Goal: Transaction & Acquisition: Book appointment/travel/reservation

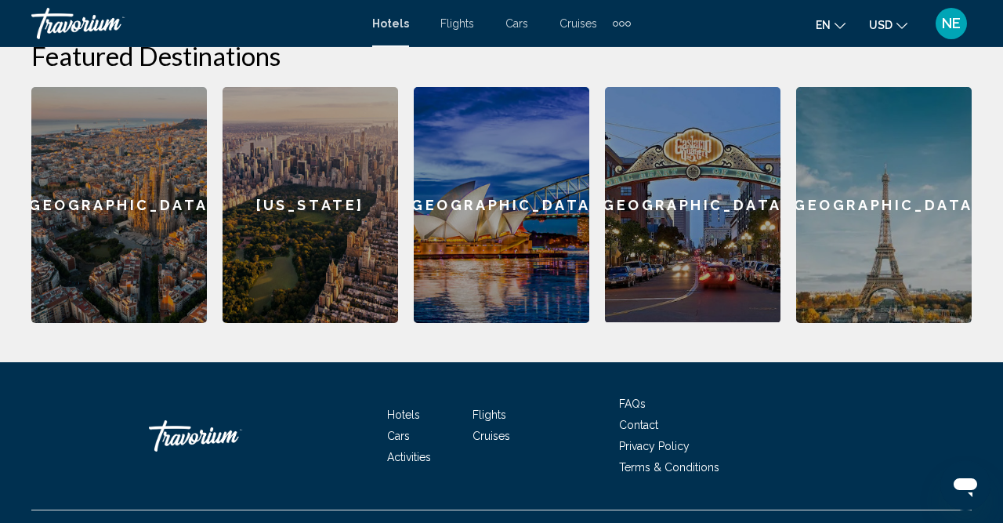
scroll to position [532, 0]
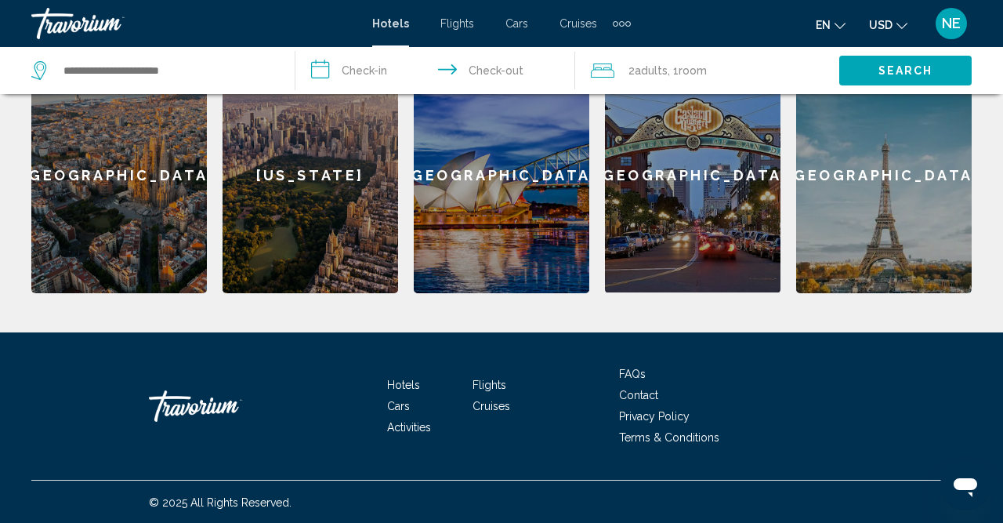
click at [304, 231] on div "[US_STATE]" at bounding box center [311, 175] width 176 height 236
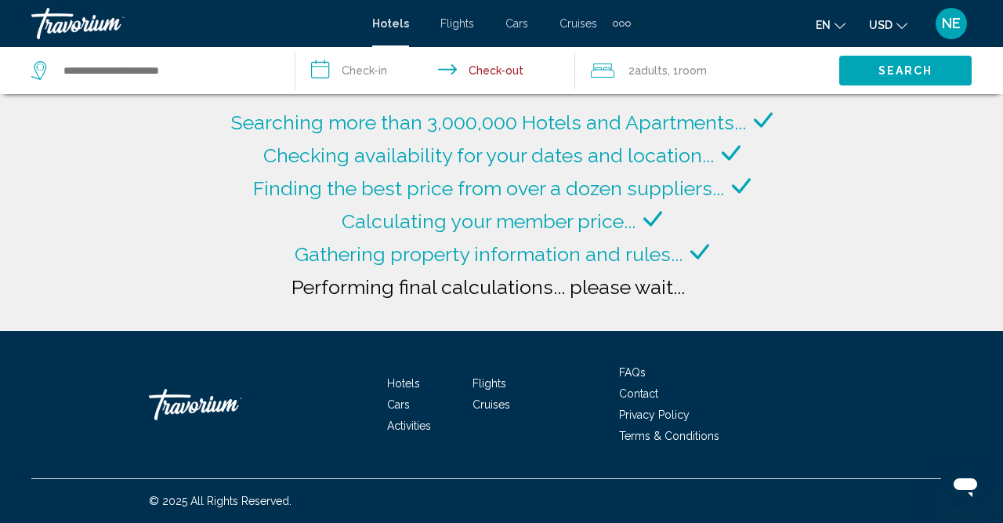
type input "**********"
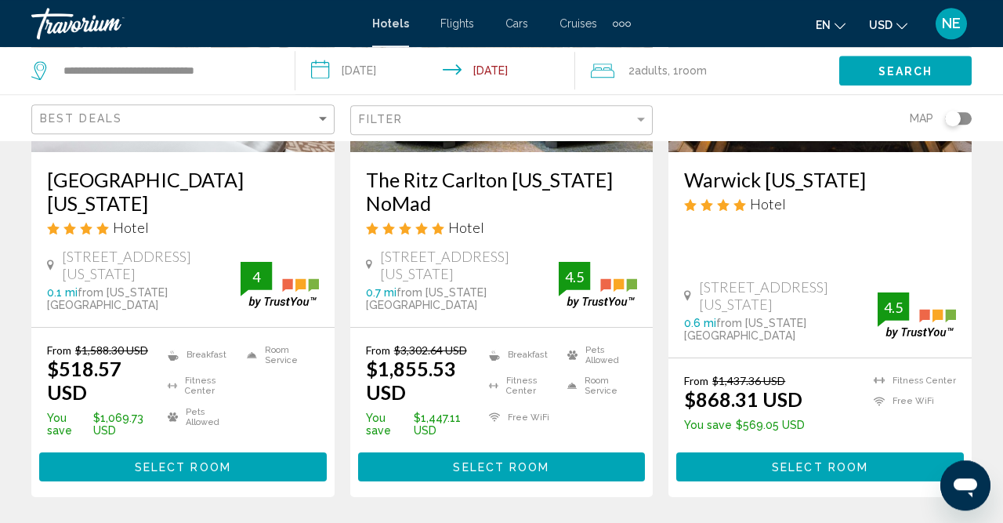
scroll to position [326, 0]
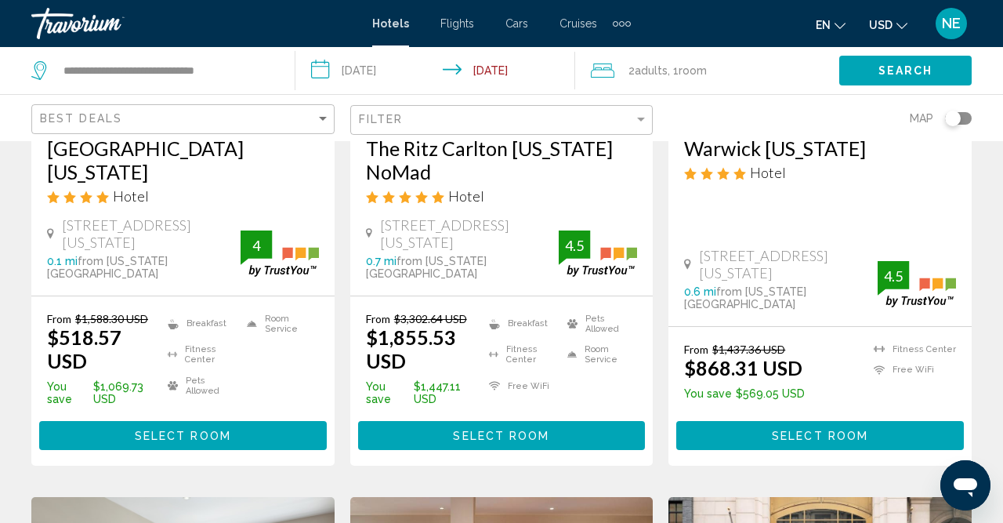
click at [181, 430] on span "Select Room" at bounding box center [183, 436] width 96 height 13
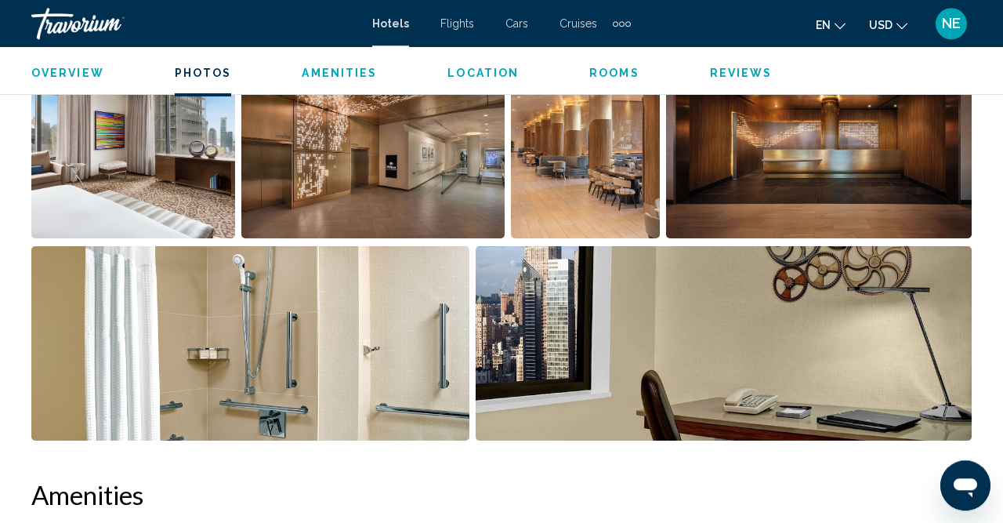
scroll to position [1141, 0]
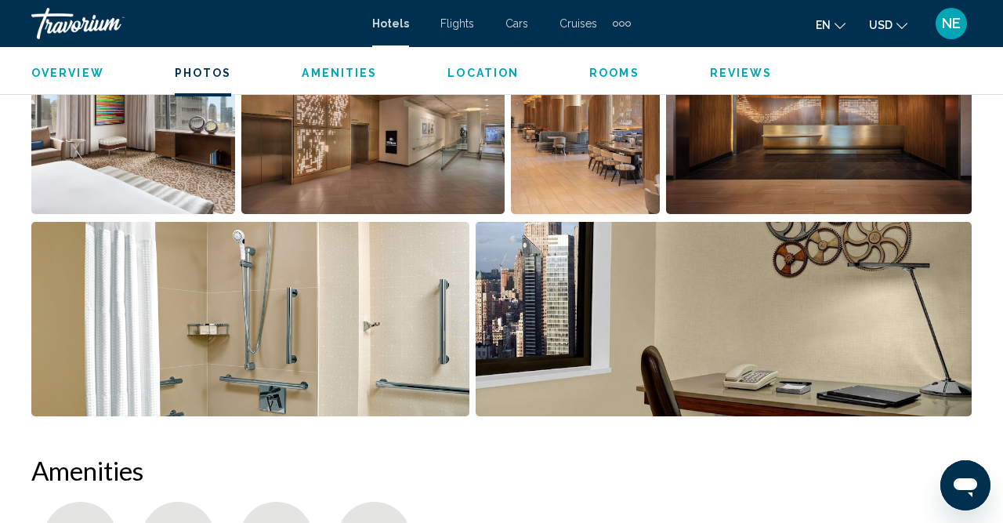
click at [846, 27] on icon "Change language" at bounding box center [840, 25] width 11 height 11
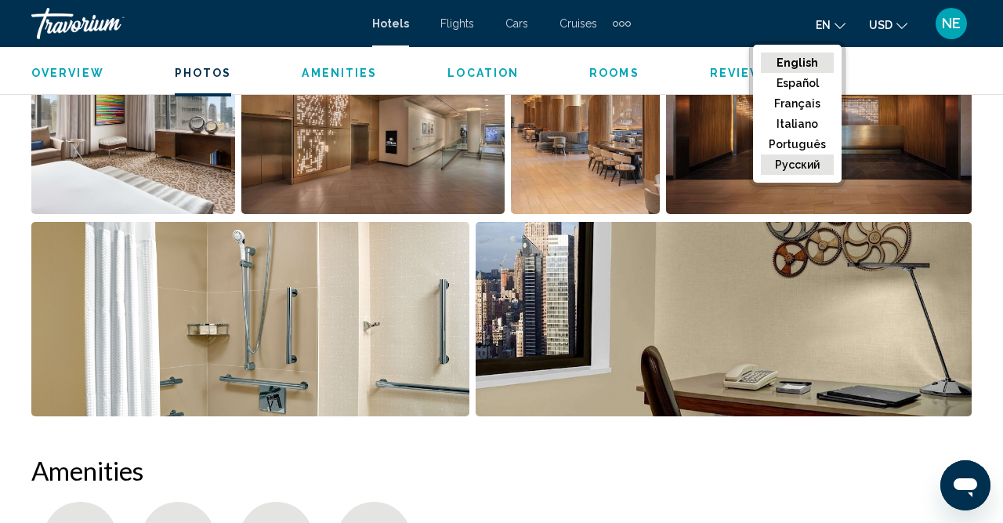
click at [818, 169] on button "русский" at bounding box center [797, 164] width 73 height 20
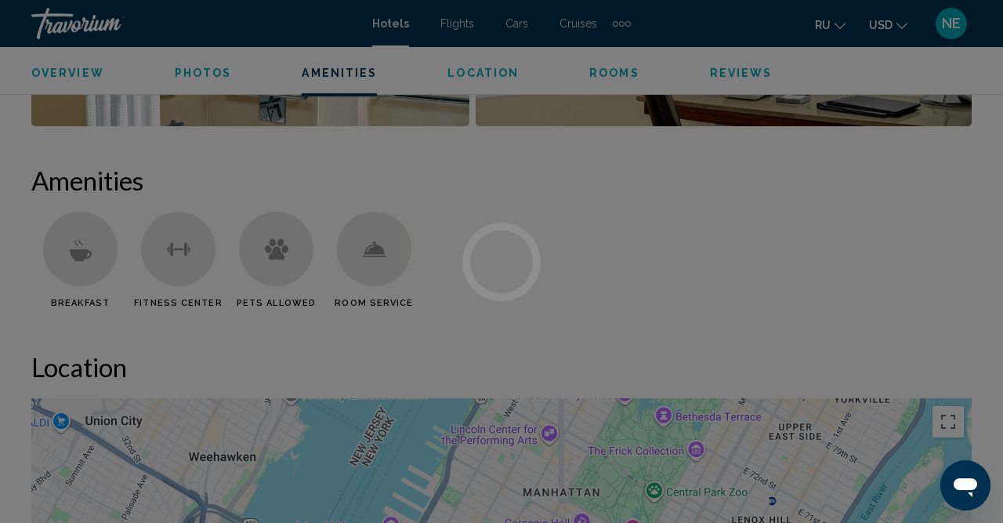
scroll to position [1549, 0]
